Goal: Information Seeking & Learning: Learn about a topic

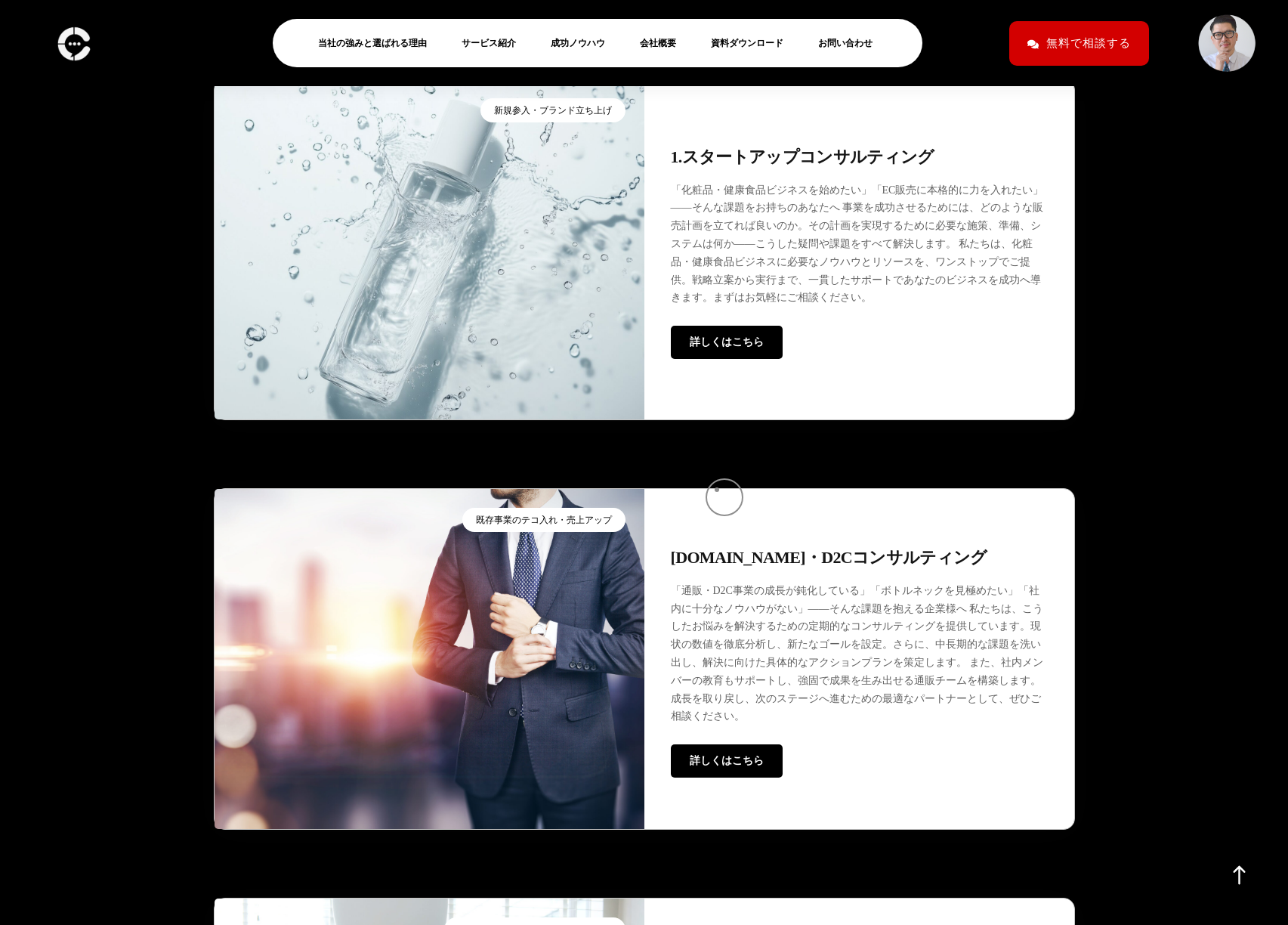
scroll to position [3872, 0]
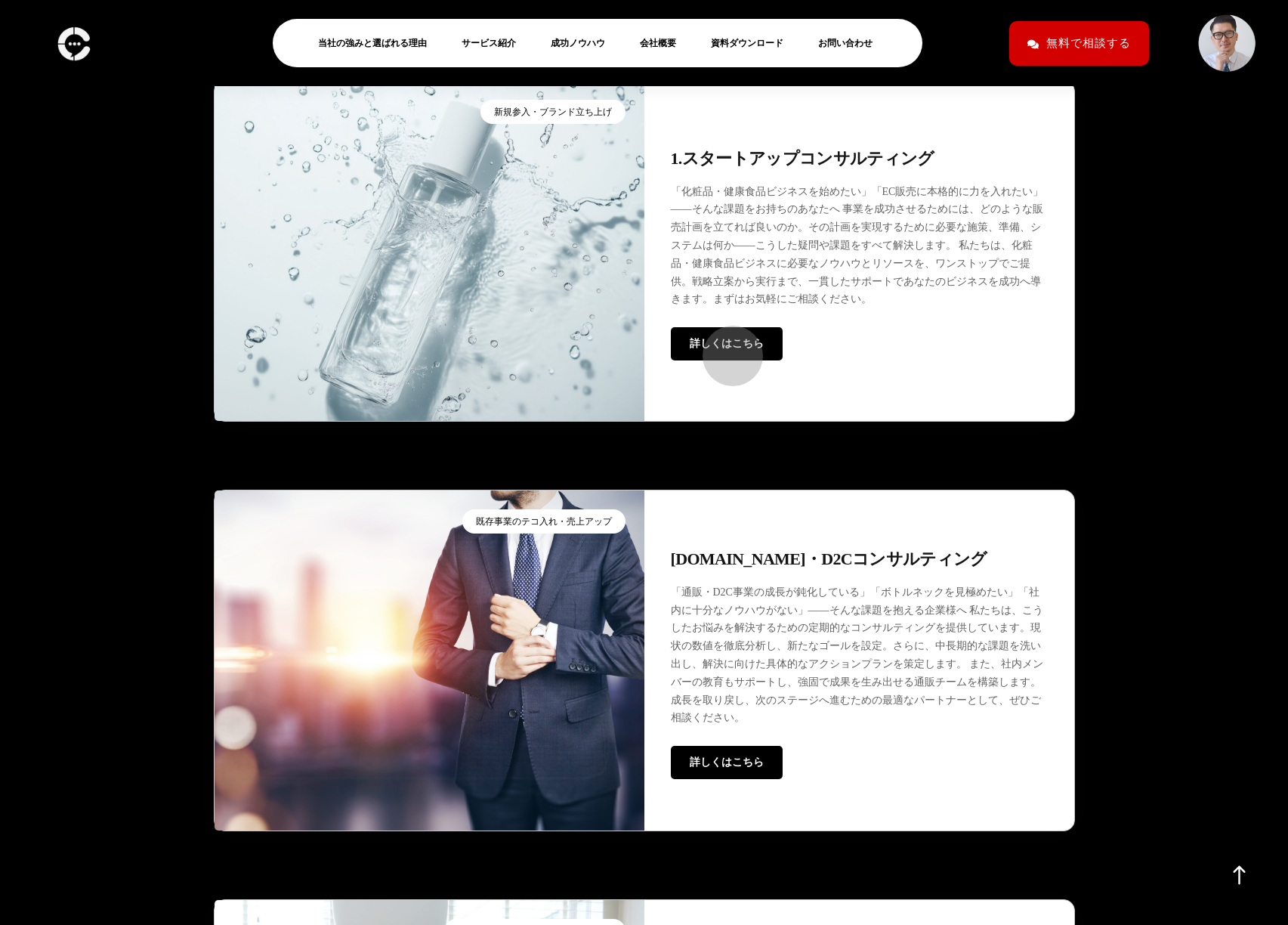
click at [725, 348] on span "詳しくはこちら" at bounding box center [726, 343] width 74 height 12
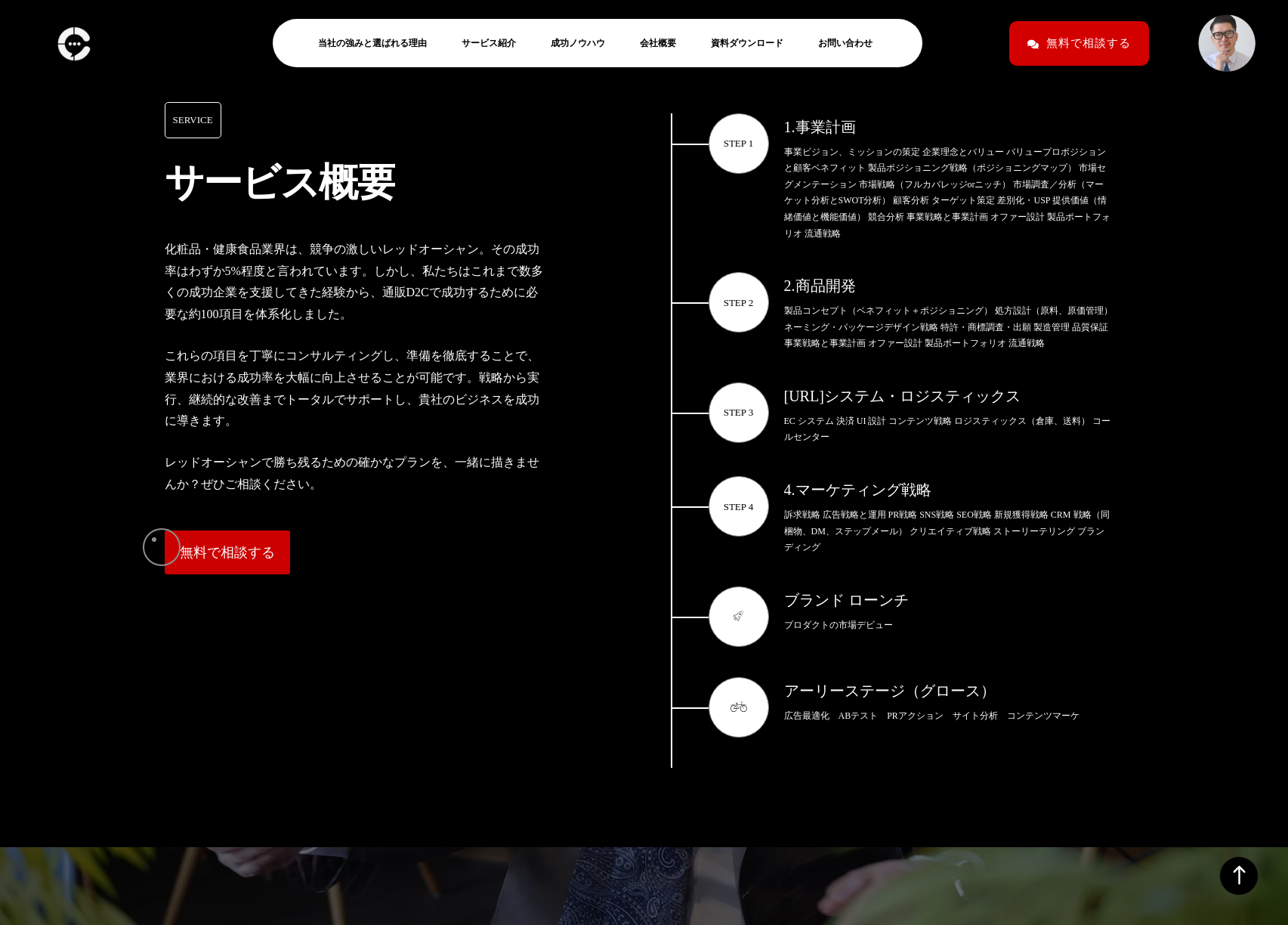
scroll to position [2199, 0]
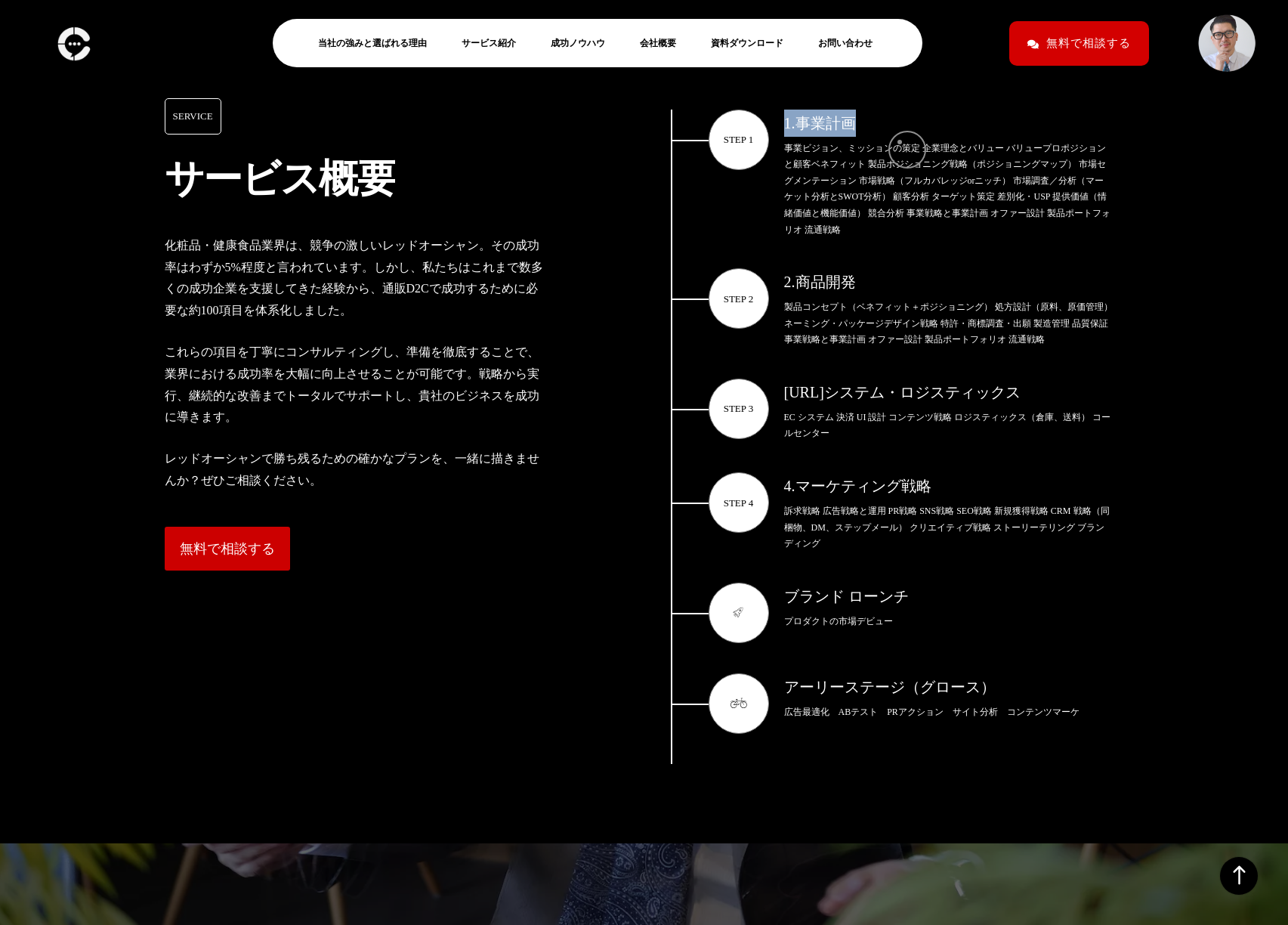
drag, startPoint x: 782, startPoint y: 142, endPoint x: 900, endPoint y: 142, distance: 118.0
click at [900, 142] on div "STEP 1 1.事業計画 事業ビジョン、ミッションの策定 企業理念とバリュー バリュープロポジションと顧客ベネフィット 製品ポジショニング戦略（ポジショニン…" at bounding box center [892, 189] width 442 height 159
click at [802, 296] on div "2.商品開発" at bounding box center [948, 281] width 328 height 28
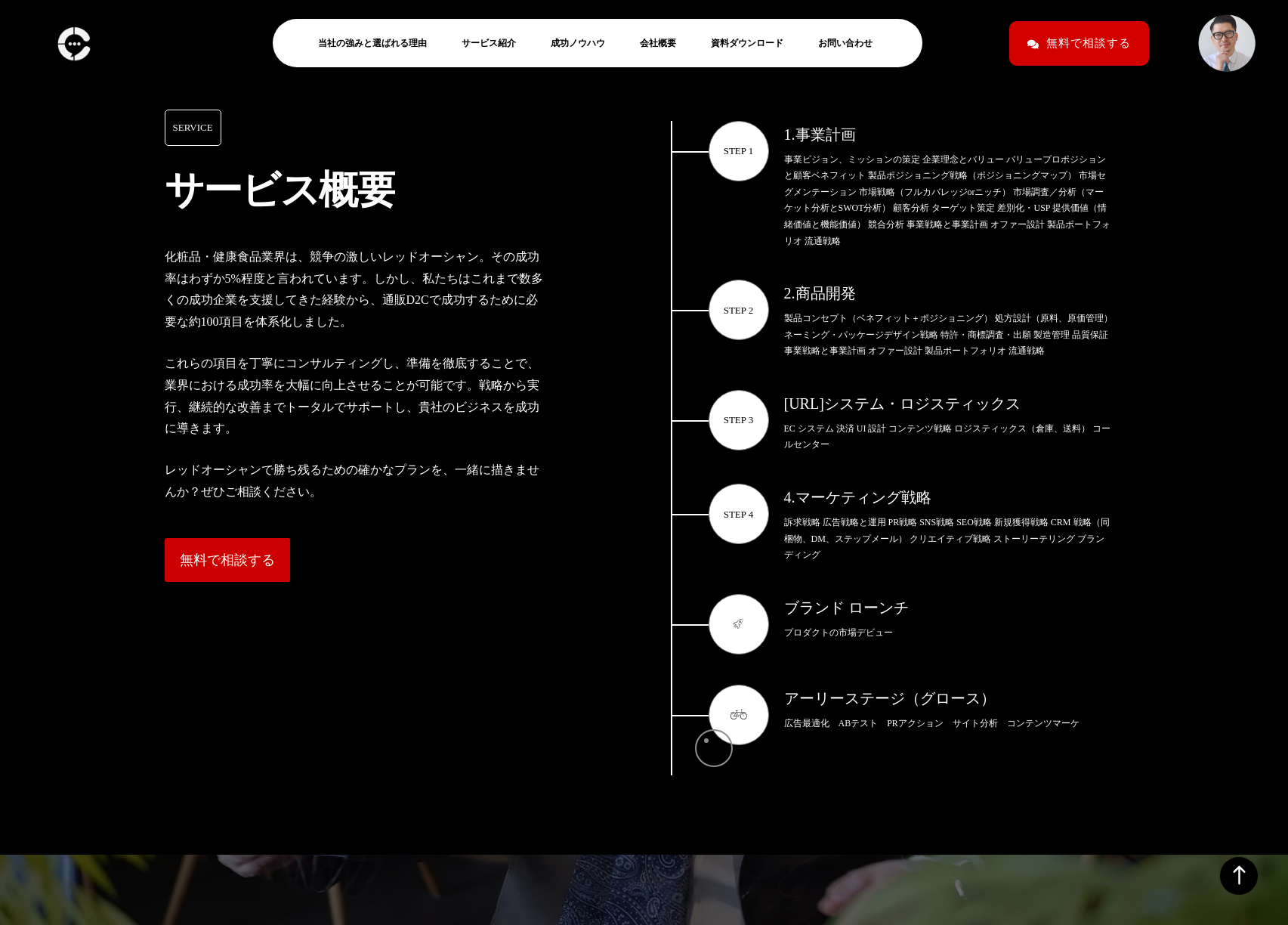
scroll to position [2190, 0]
